Goal: Transaction & Acquisition: Purchase product/service

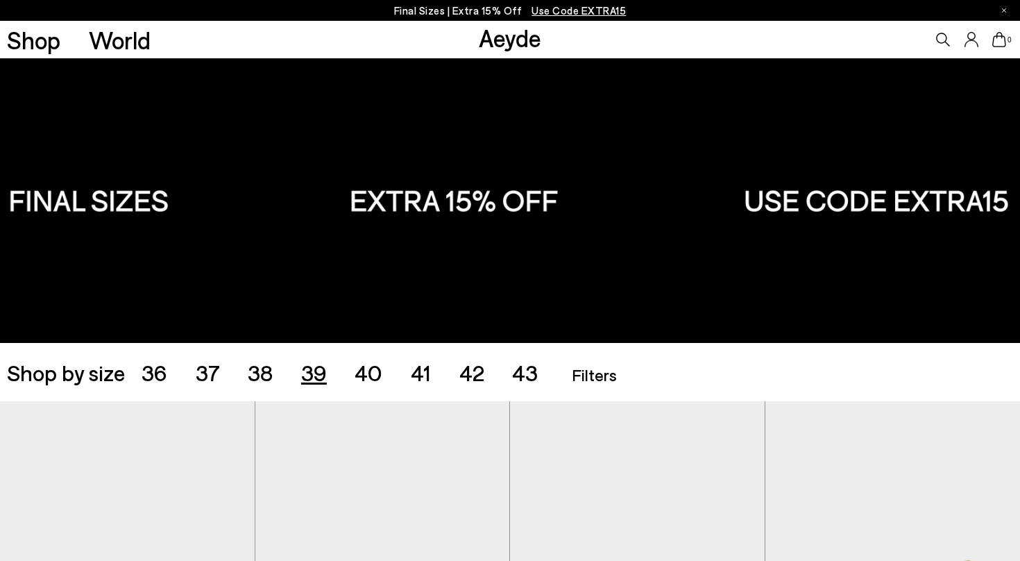
click at [311, 377] on span "39" at bounding box center [314, 372] width 26 height 26
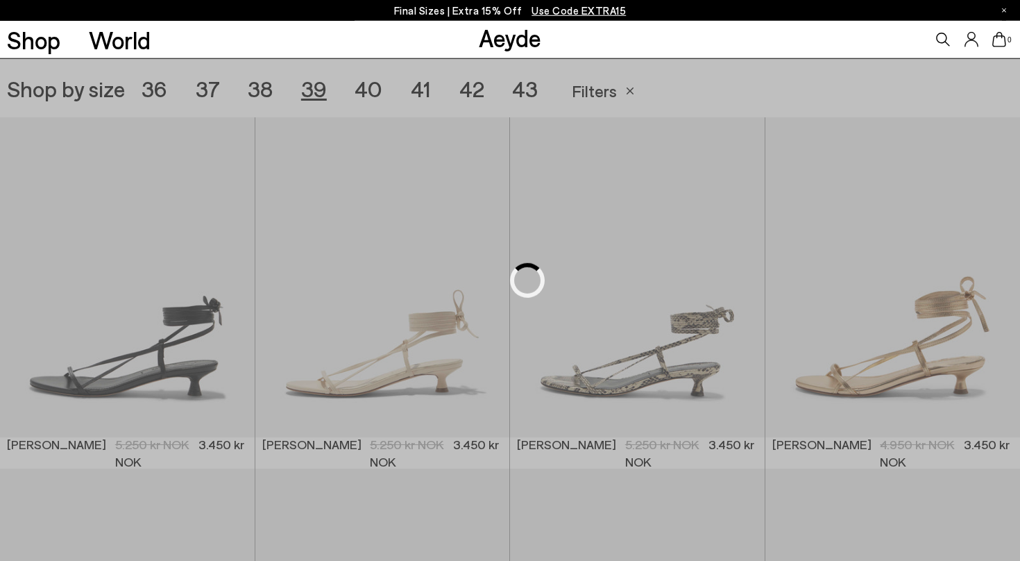
scroll to position [284, 0]
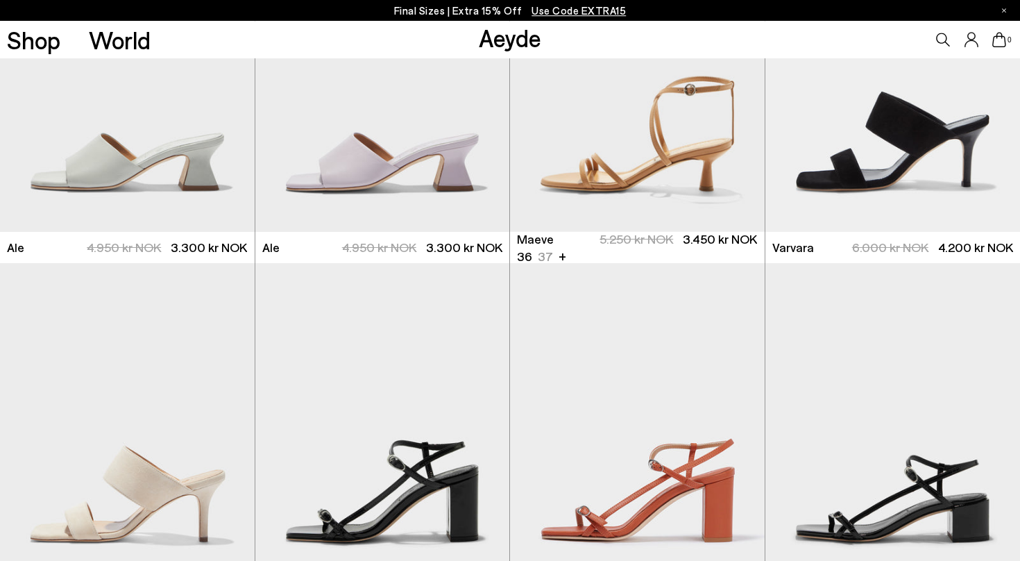
scroll to position [1913, 0]
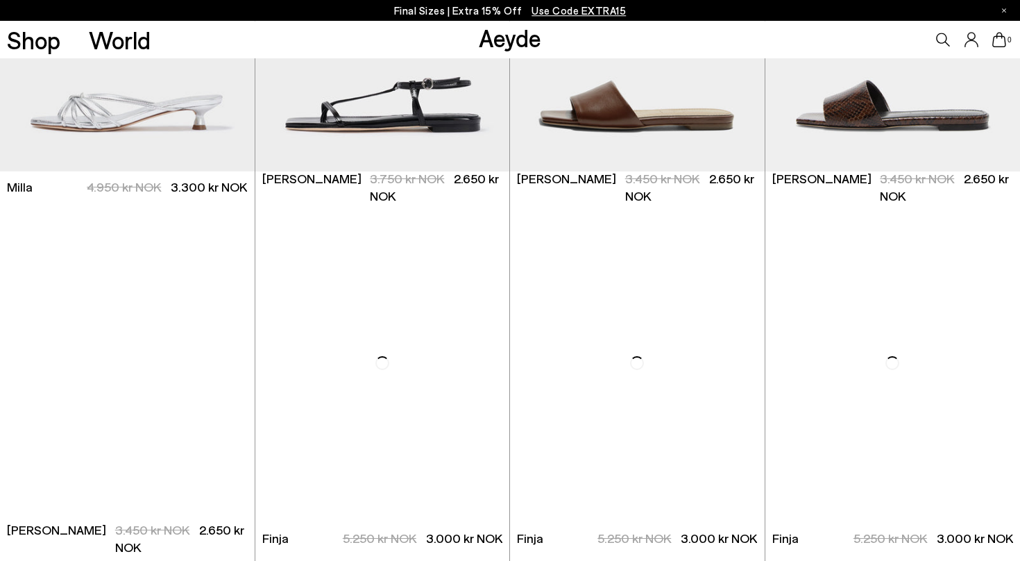
scroll to position [3016, 0]
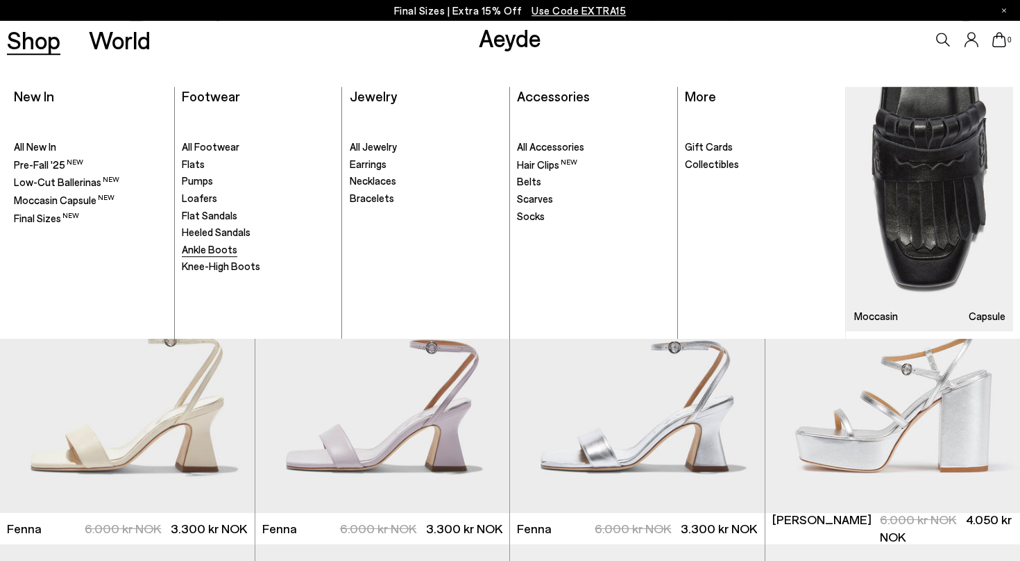
click at [205, 249] on span "Ankle Boots" at bounding box center [209, 249] width 55 height 12
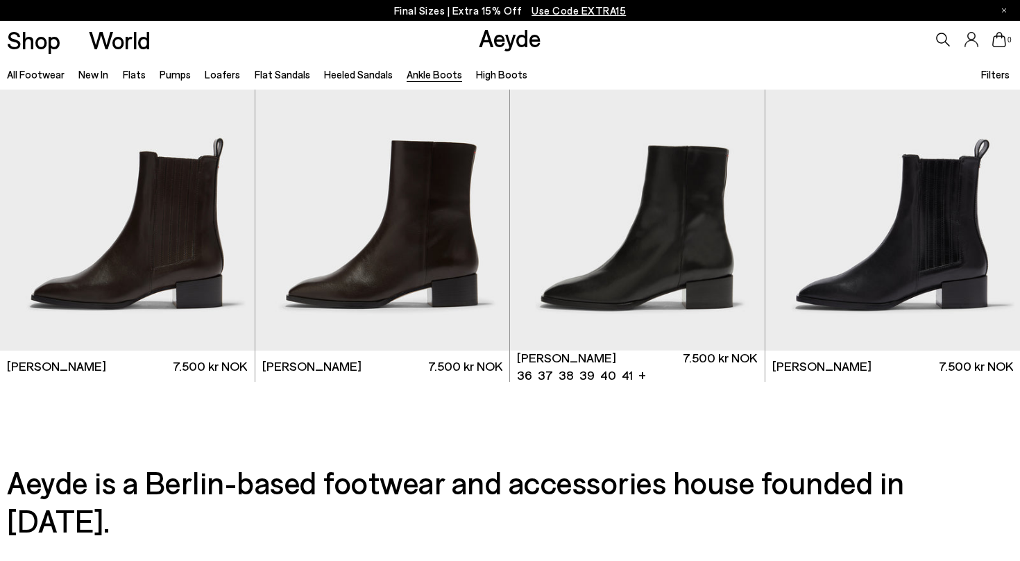
scroll to position [2897, 0]
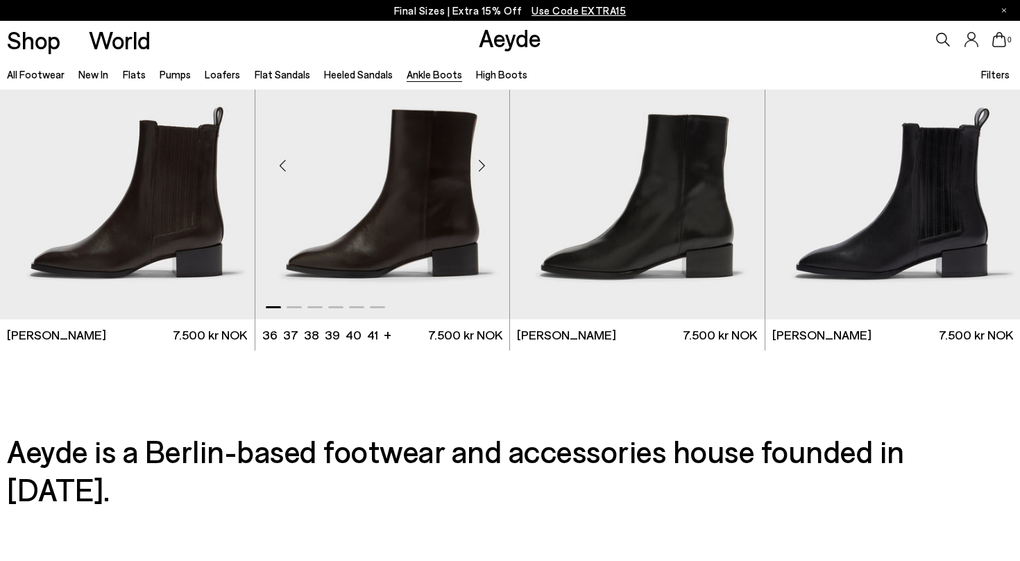
click at [422, 228] on img "1 / 6" at bounding box center [382, 160] width 255 height 320
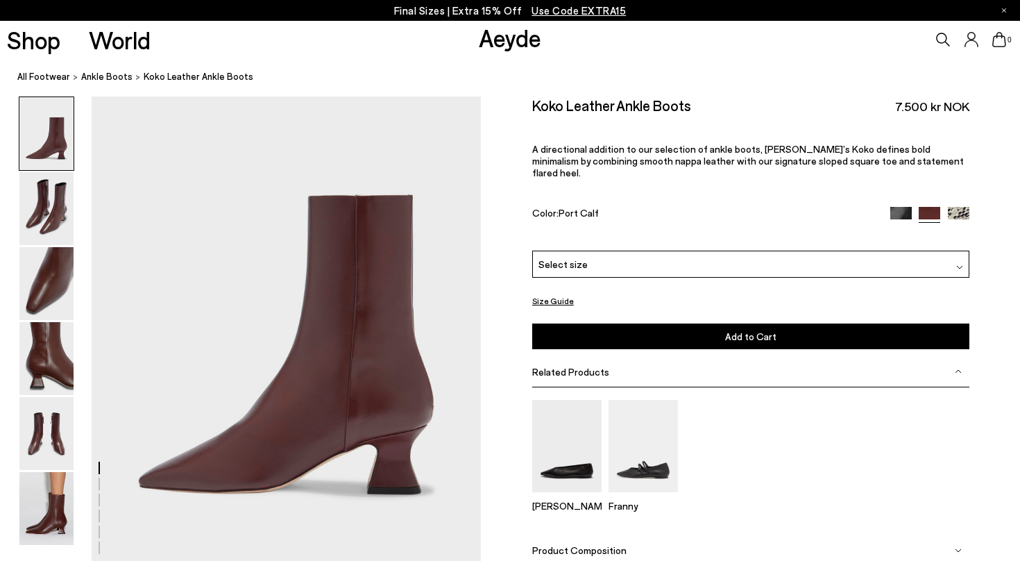
scroll to position [61, 0]
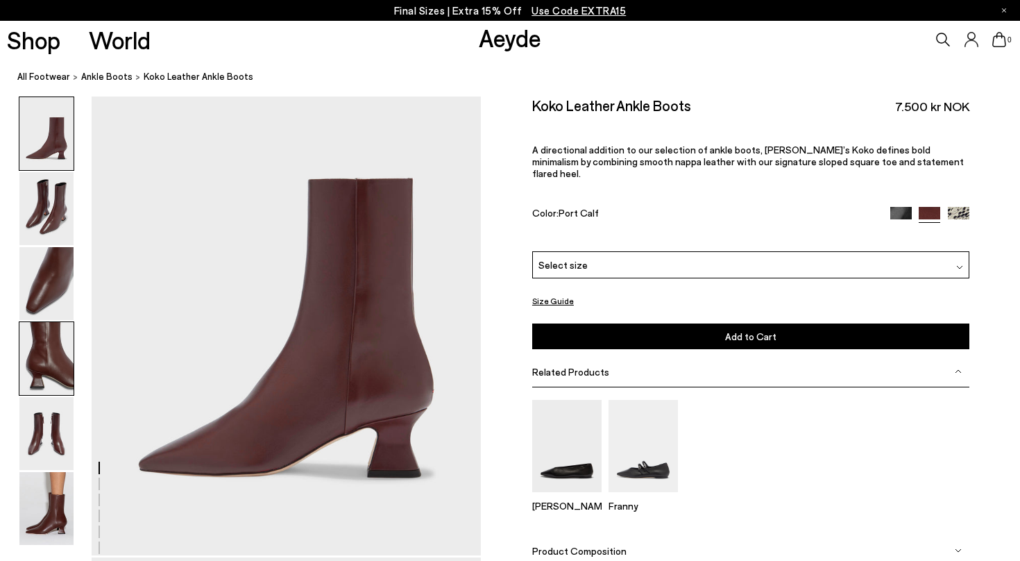
click at [35, 370] on img at bounding box center [46, 358] width 54 height 73
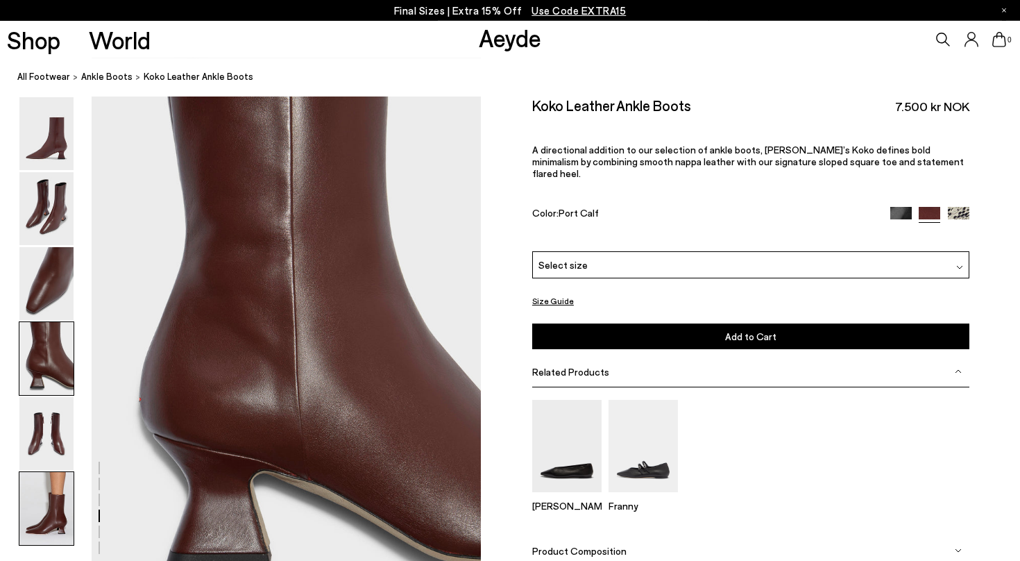
click at [42, 490] on img at bounding box center [46, 508] width 54 height 73
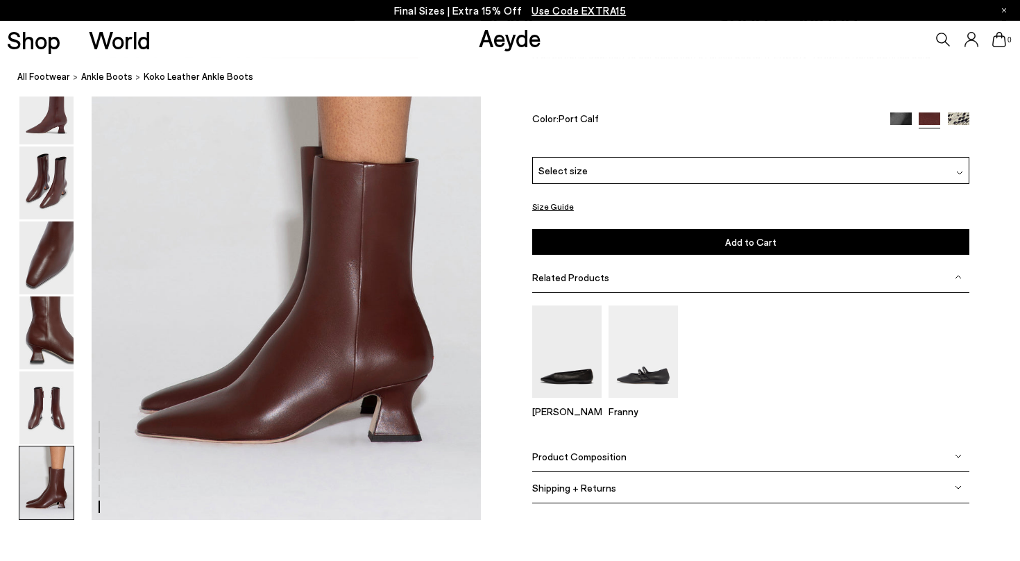
scroll to position [2703, 0]
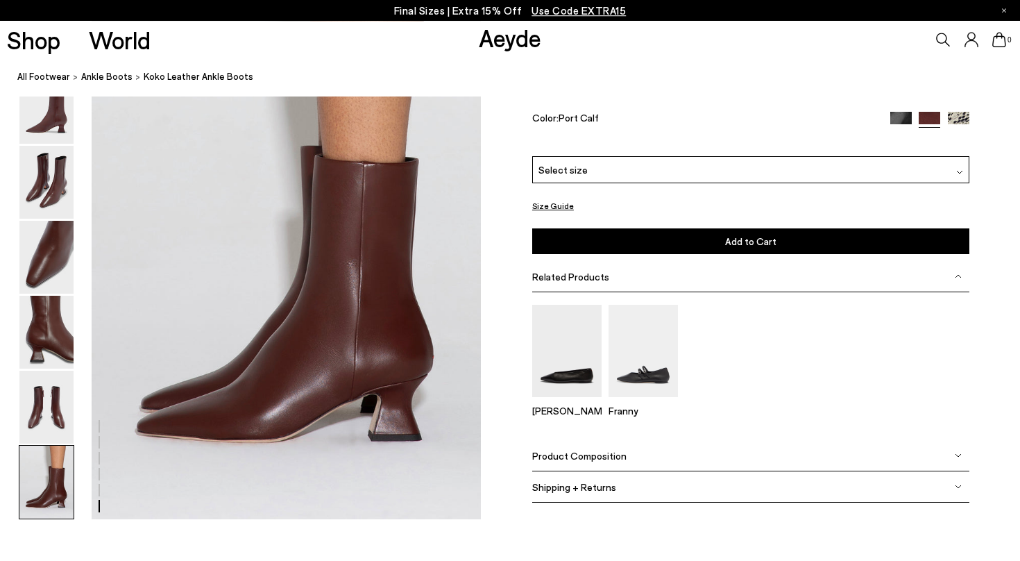
click at [51, 484] on img at bounding box center [46, 481] width 54 height 73
click at [42, 434] on img at bounding box center [46, 406] width 54 height 73
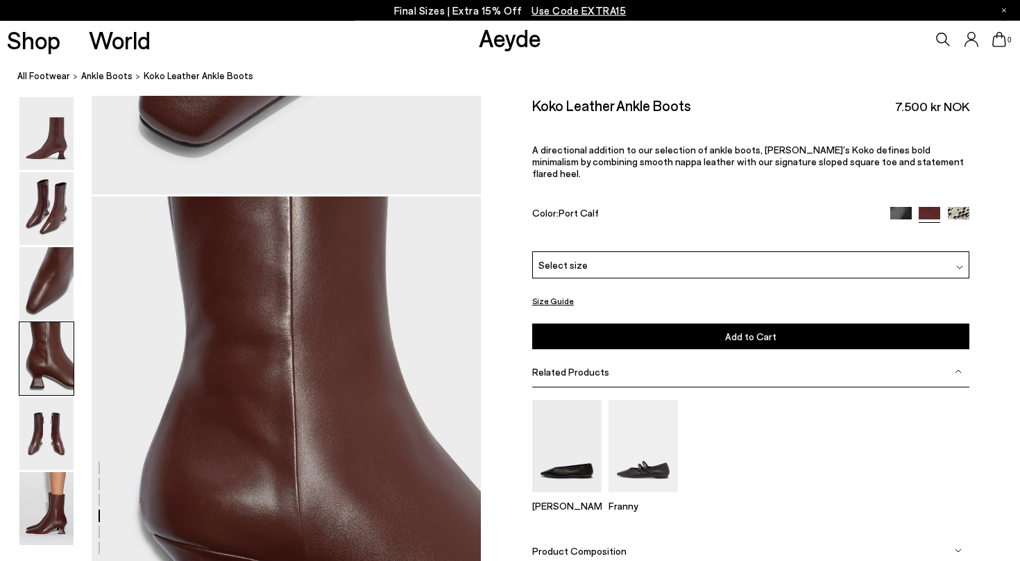
scroll to position [1287, 0]
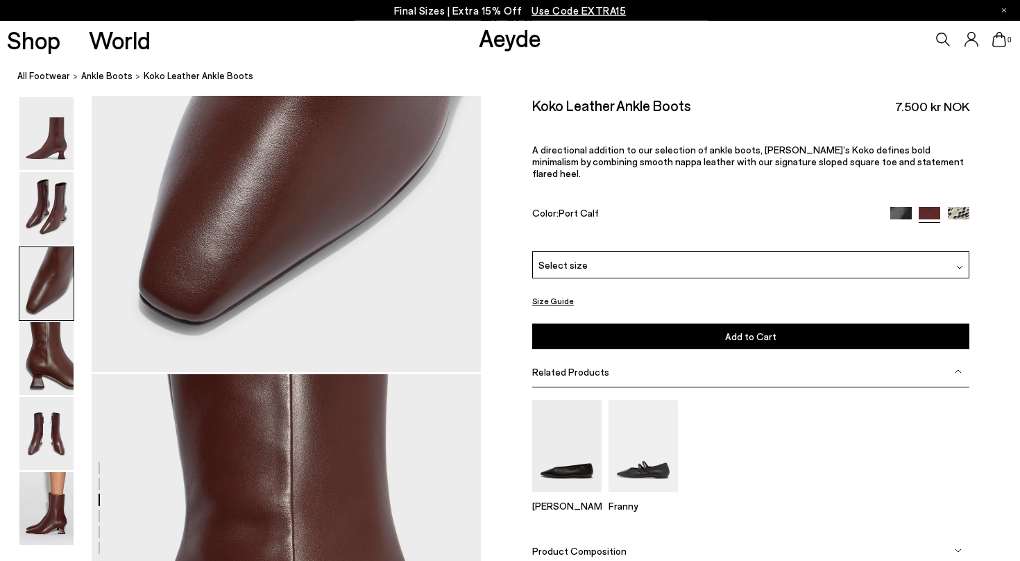
click at [903, 207] on img at bounding box center [901, 218] width 22 height 22
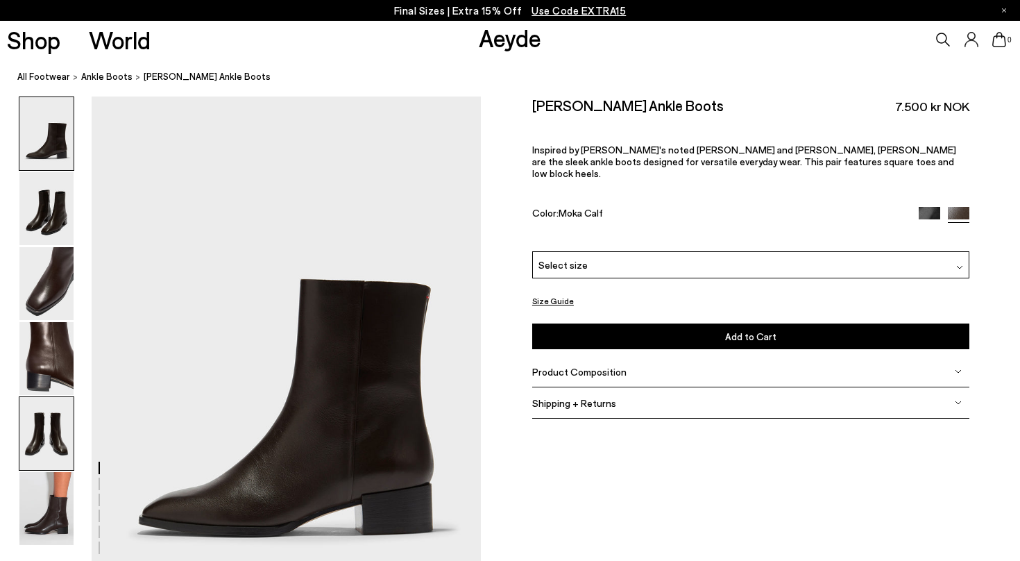
click at [53, 447] on img at bounding box center [46, 433] width 54 height 73
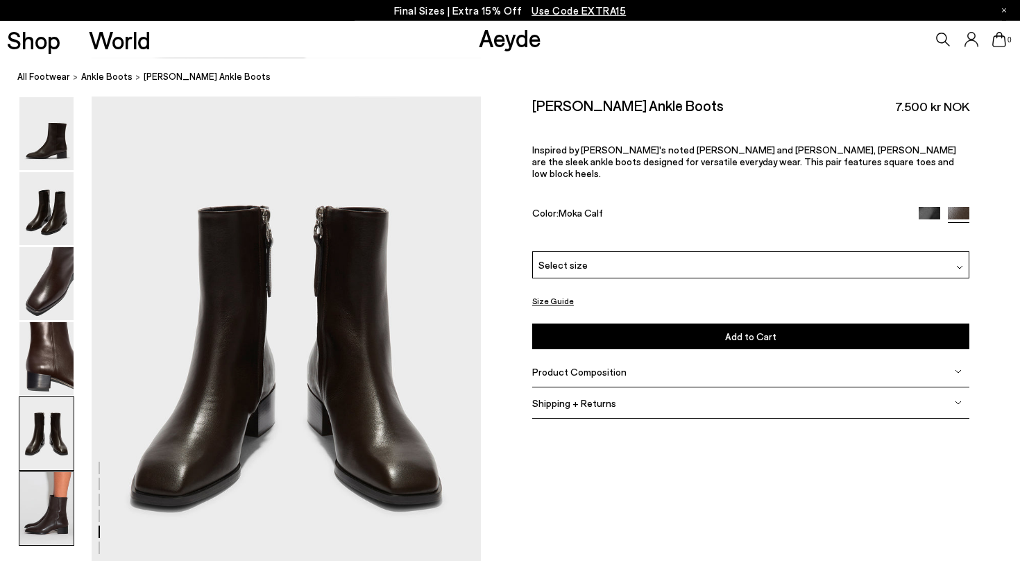
click at [53, 496] on img at bounding box center [46, 508] width 54 height 73
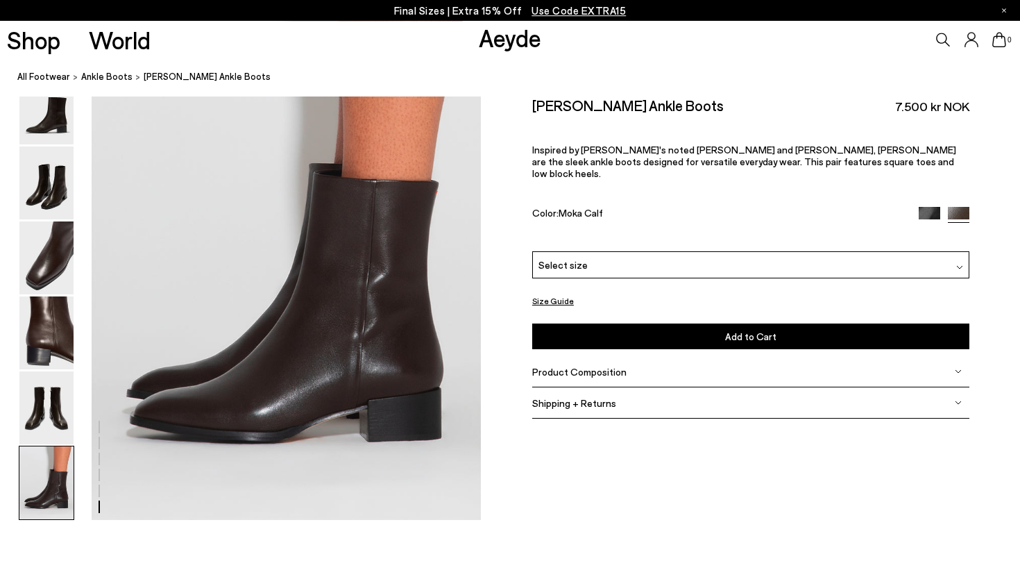
scroll to position [2703, 0]
